Goal: Register for event/course

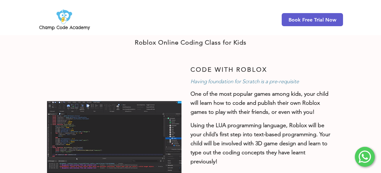
scroll to position [218, 0]
drag, startPoint x: 227, startPoint y: 77, endPoint x: 283, endPoint y: 80, distance: 55.9
click at [283, 80] on span "Having foundation for Scratch is a pre-requisite" at bounding box center [245, 81] width 108 height 6
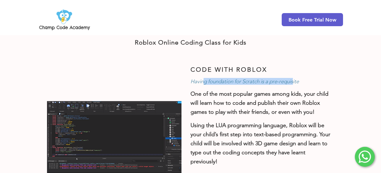
drag, startPoint x: 203, startPoint y: 80, endPoint x: 295, endPoint y: 79, distance: 91.6
click at [295, 79] on span "Having foundation for Scratch is a pre-requisite" at bounding box center [245, 81] width 108 height 6
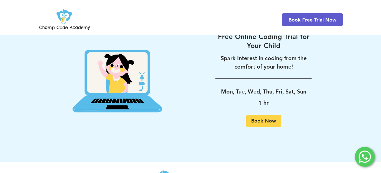
scroll to position [567, 0]
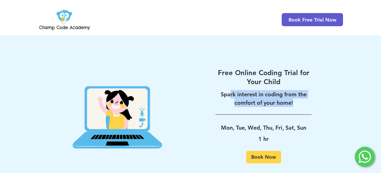
drag, startPoint x: 230, startPoint y: 94, endPoint x: 294, endPoint y: 100, distance: 64.1
click at [295, 100] on p "Spark interest in coding from the comfort of your home!" at bounding box center [264, 98] width 96 height 17
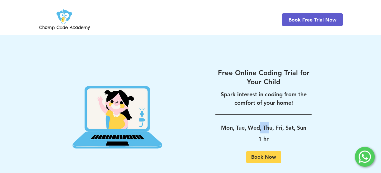
drag, startPoint x: 259, startPoint y: 128, endPoint x: 269, endPoint y: 131, distance: 10.4
click at [269, 131] on p "Mon, Tue, Wed, Thu, Fri, Sat, Sun" at bounding box center [264, 127] width 96 height 11
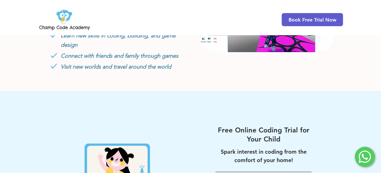
scroll to position [505, 0]
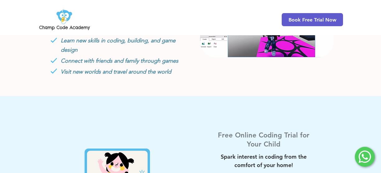
click at [244, 132] on h2 "Free Online Coding Trial for Your Child" at bounding box center [264, 140] width 96 height 18
